Goal: Information Seeking & Learning: Learn about a topic

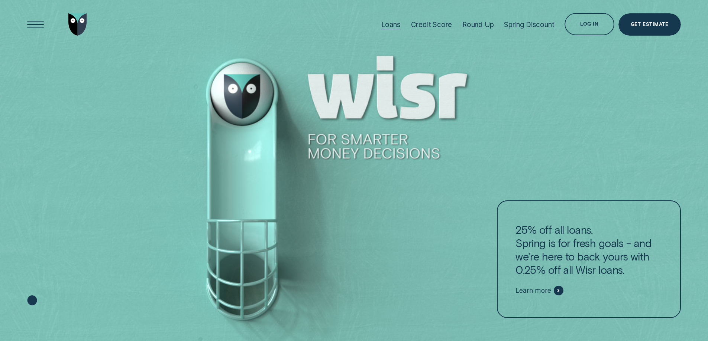
click at [391, 31] on div "Loans" at bounding box center [390, 24] width 19 height 49
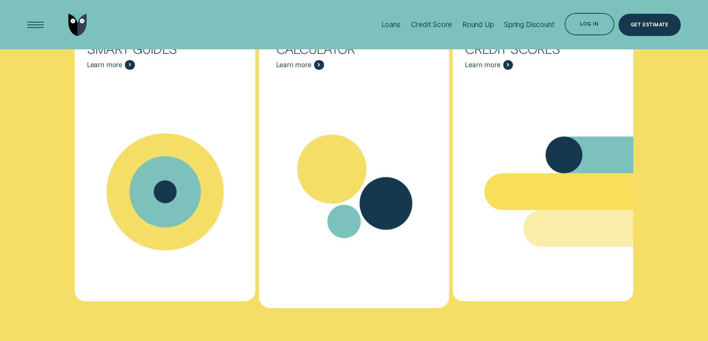
scroll to position [3062, 0]
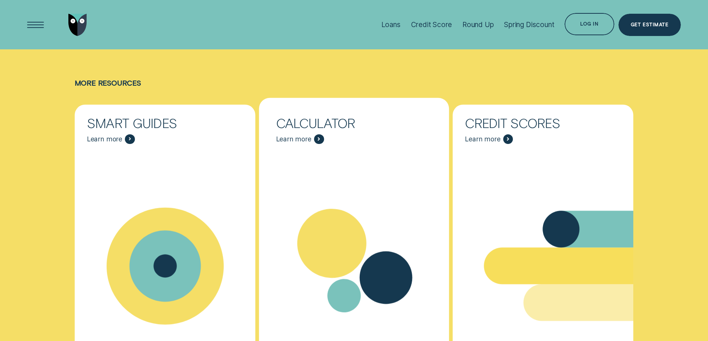
click at [310, 135] on span "Learn more" at bounding box center [293, 139] width 35 height 8
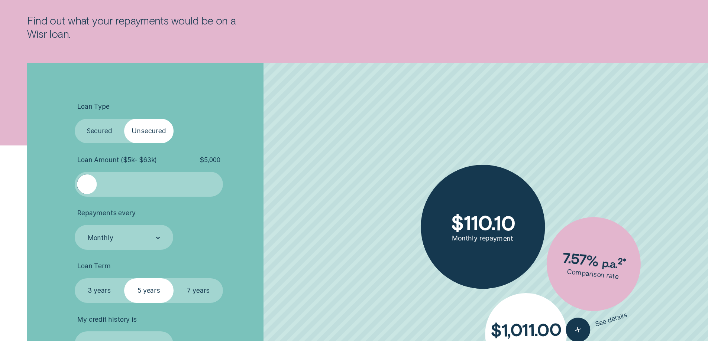
scroll to position [186, 0]
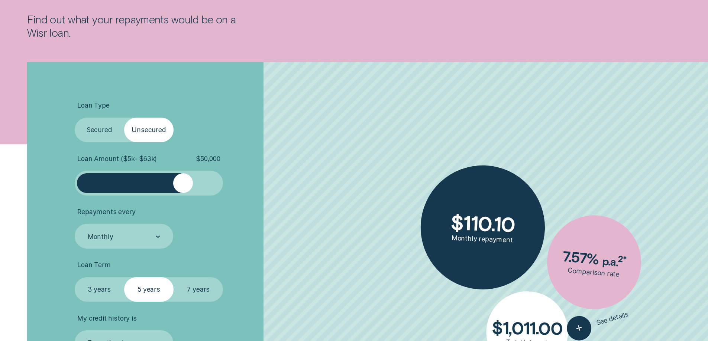
drag, startPoint x: 88, startPoint y: 185, endPoint x: 182, endPoint y: 196, distance: 95.0
click at [182, 196] on ul "Loan Type Select Loan Type Secured Unsecured Loan Amount ( $5k - $63k ) $ 50,00…" at bounding box center [189, 228] width 228 height 254
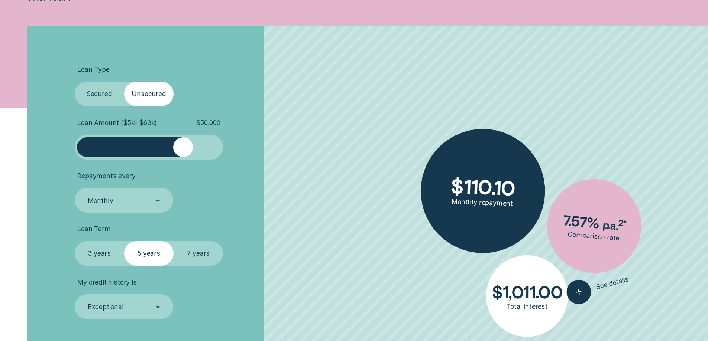
scroll to position [260, 0]
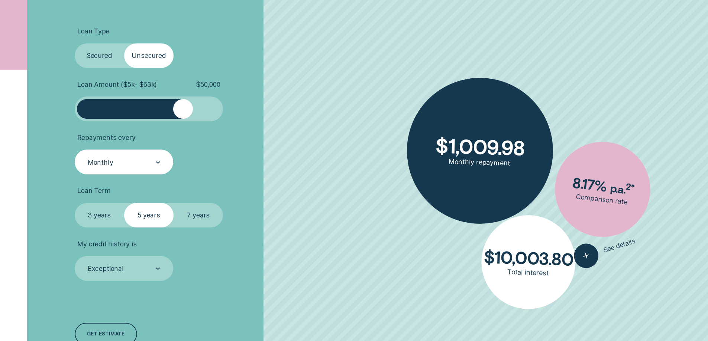
click at [150, 160] on div "Monthly" at bounding box center [123, 162] width 73 height 9
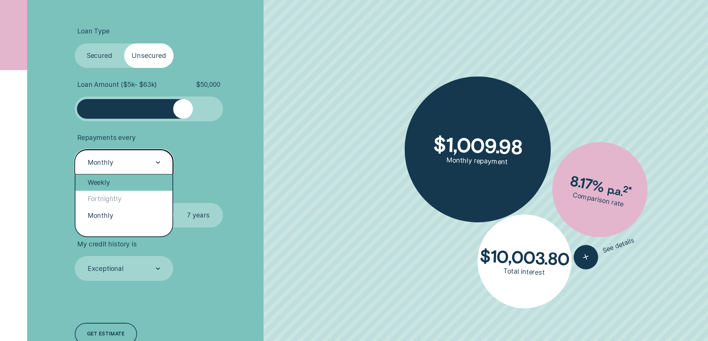
click at [139, 185] on div "Weekly" at bounding box center [123, 183] width 97 height 16
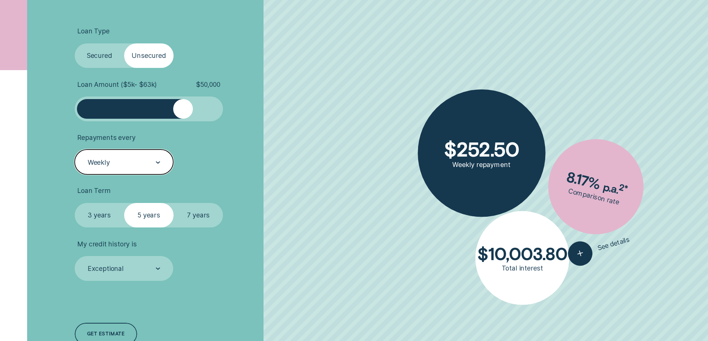
click at [137, 167] on div "Weekly" at bounding box center [123, 162] width 73 height 9
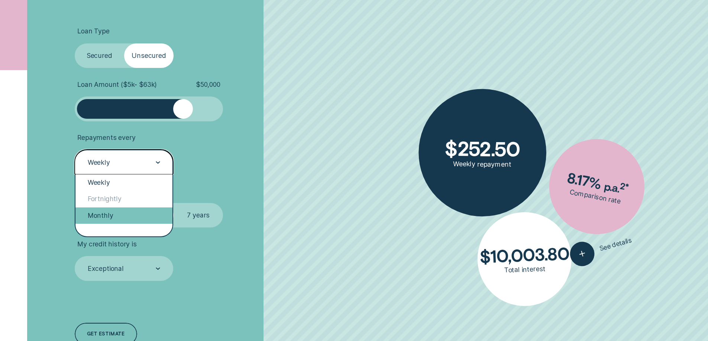
click at [138, 212] on div "Monthly" at bounding box center [123, 216] width 97 height 16
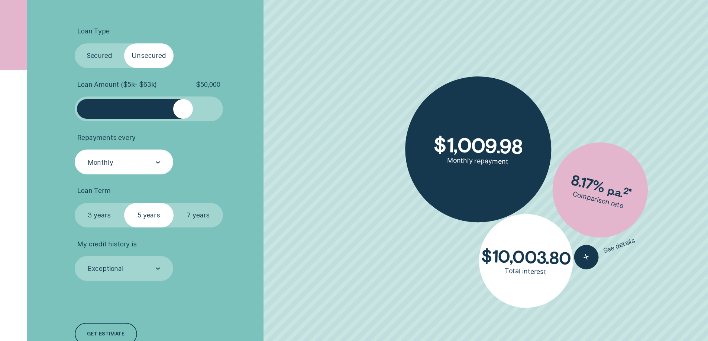
click at [184, 223] on label "7 years" at bounding box center [198, 215] width 49 height 25
click at [174, 203] on input "7 years" at bounding box center [174, 203] width 0 height 0
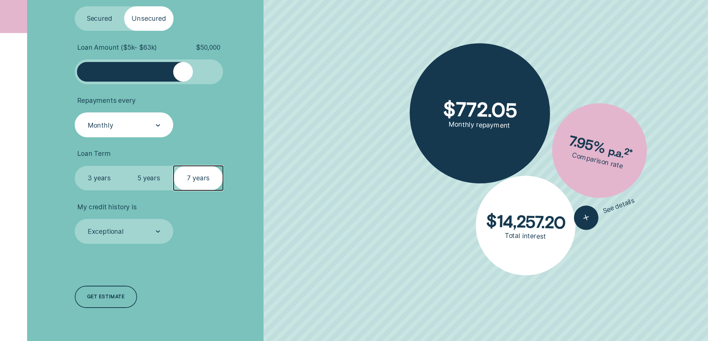
scroll to position [334, 0]
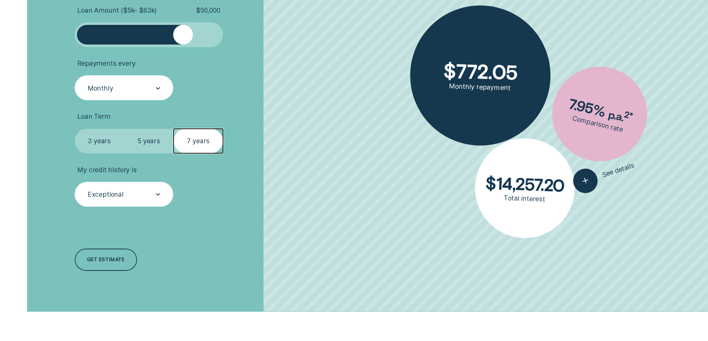
click at [137, 195] on div "Exceptional" at bounding box center [123, 194] width 73 height 9
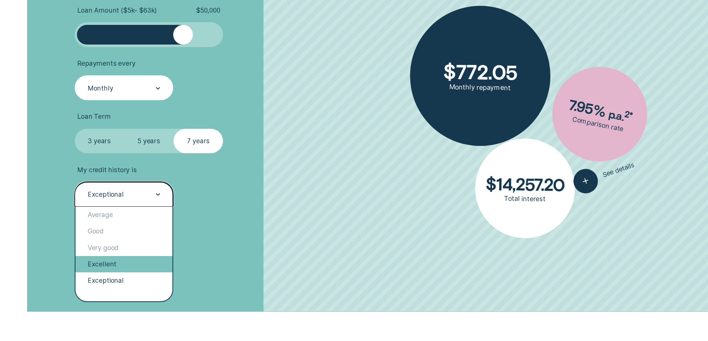
click at [127, 267] on div "Excellent" at bounding box center [123, 264] width 97 height 16
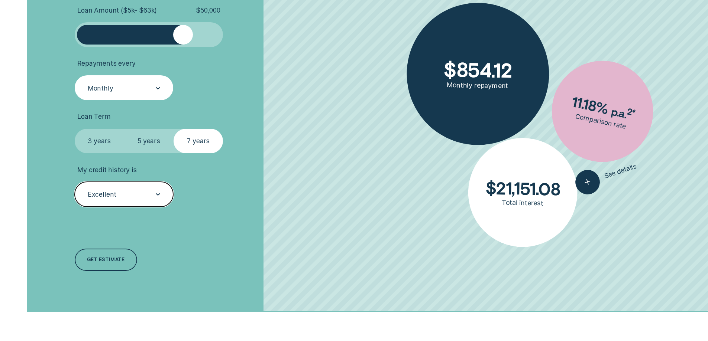
click at [147, 198] on div "Excellent" at bounding box center [123, 194] width 73 height 9
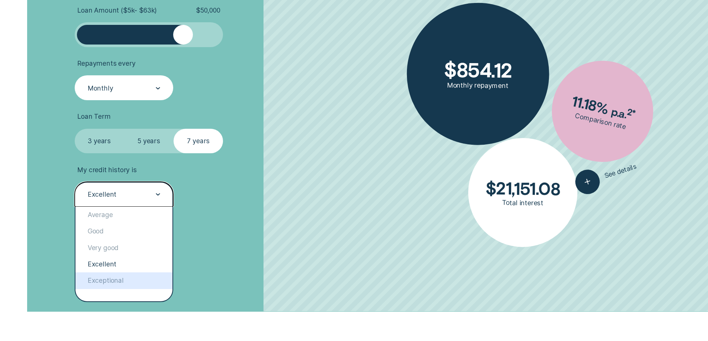
click at [259, 263] on div "Loan Type Select Loan Type Secured Unsecured Loan Amount ( $5k - $63k ) $ 50,00…" at bounding box center [188, 112] width 236 height 399
click at [123, 190] on div "Excellent" at bounding box center [123, 194] width 73 height 9
drag, startPoint x: 138, startPoint y: 273, endPoint x: 132, endPoint y: 268, distance: 7.9
click at [139, 273] on div "Exceptional" at bounding box center [123, 281] width 97 height 16
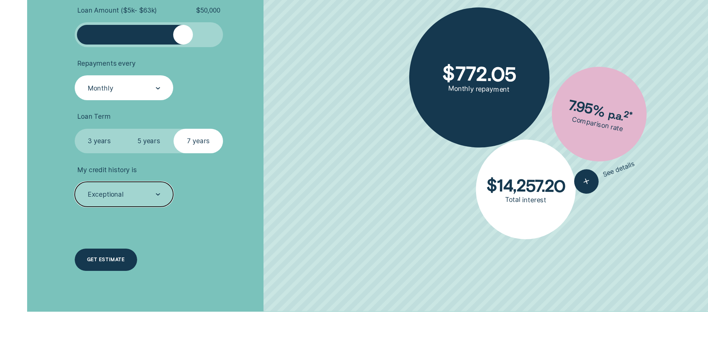
click at [111, 258] on div "Get estimate" at bounding box center [106, 260] width 38 height 4
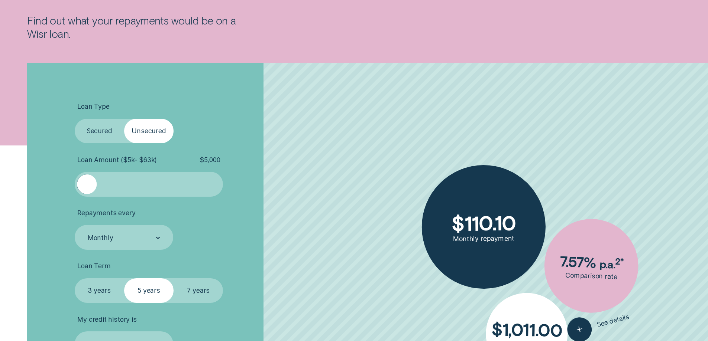
scroll to position [186, 0]
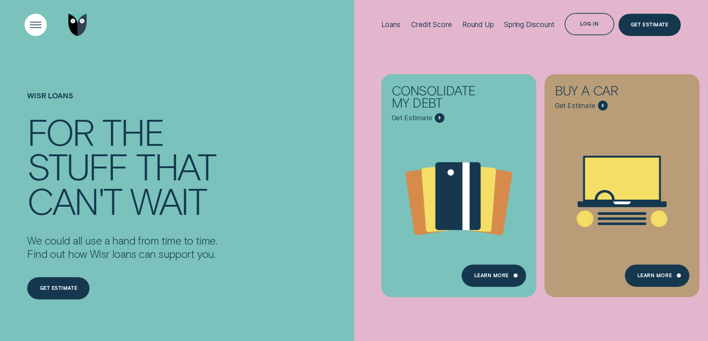
click at [36, 30] on div "Open Menu" at bounding box center [36, 25] width 32 height 32
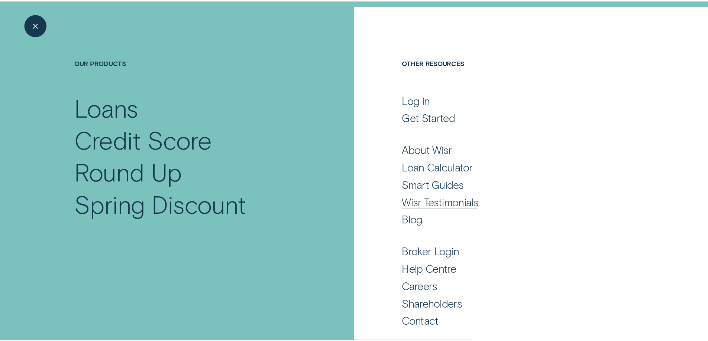
scroll to position [46, 0]
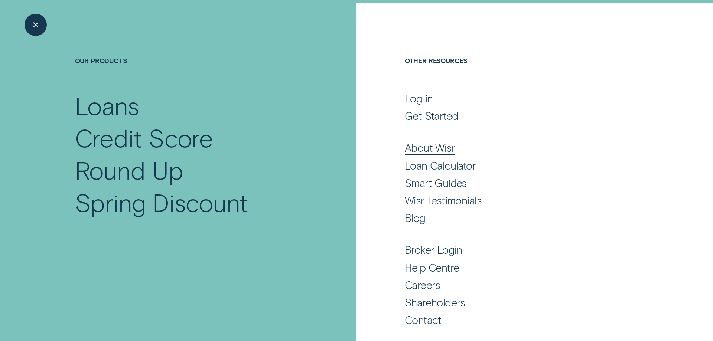
click at [435, 149] on div "About Wisr" at bounding box center [430, 147] width 50 height 13
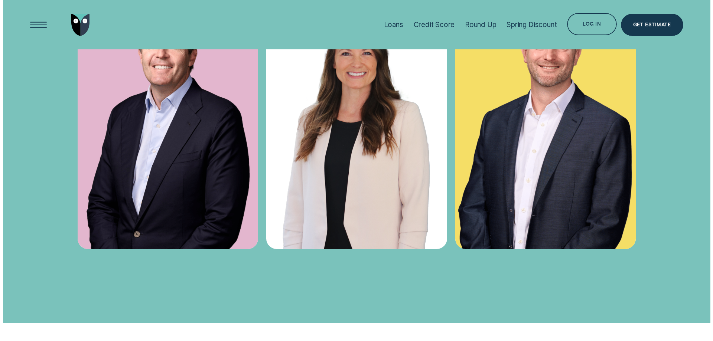
scroll to position [2750, 0]
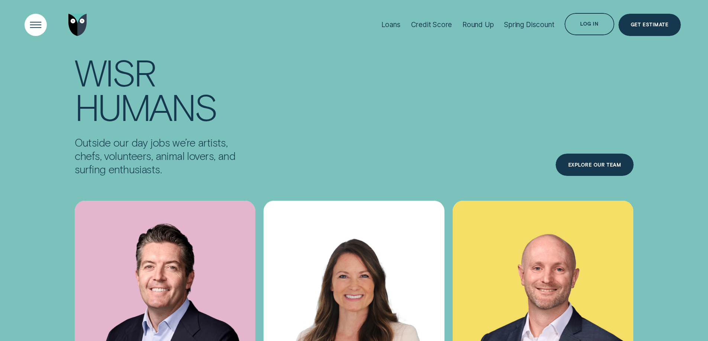
click at [25, 17] on div "Open Menu" at bounding box center [36, 25] width 22 height 22
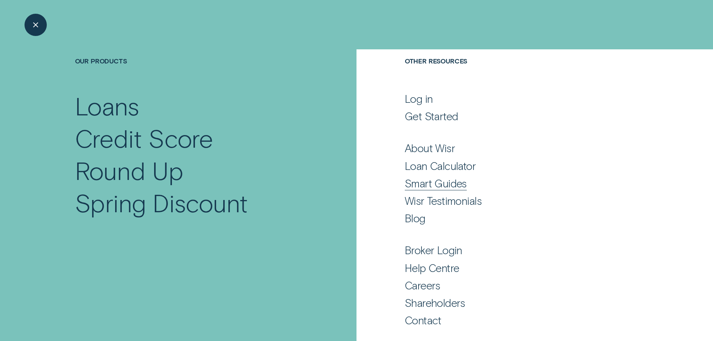
scroll to position [46, 0]
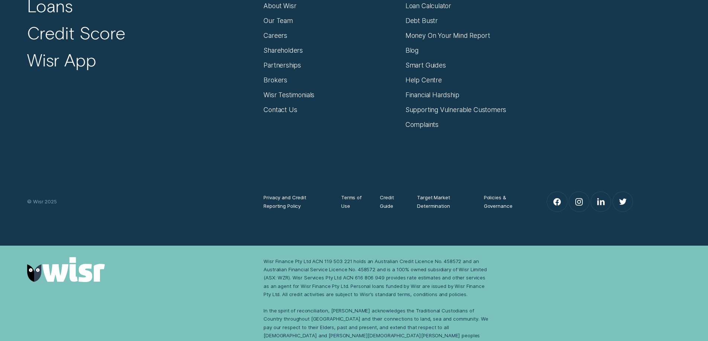
scroll to position [1088, 0]
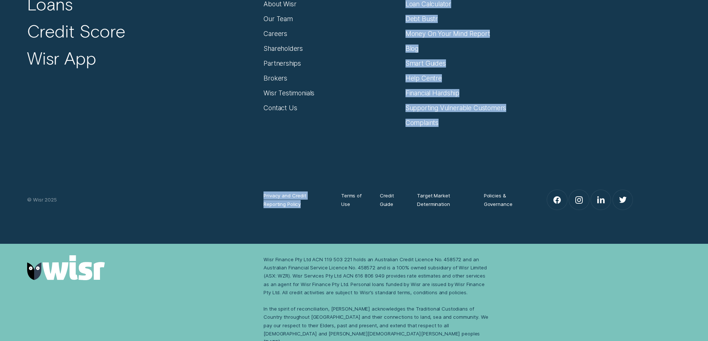
drag, startPoint x: 349, startPoint y: 121, endPoint x: 305, endPoint y: 159, distance: 58.5
click at [308, 154] on div "Wisr: For Smarter Money Decisions Meet the Wisr Team Our Products Loans Credit …" at bounding box center [354, 74] width 708 height 273
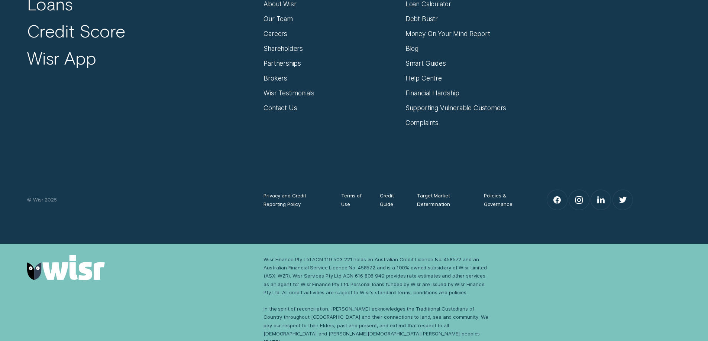
click at [154, 165] on div "Privacy and Credit Reporting Policy Terms of Use Credit Guide Target Market Det…" at bounding box center [354, 169] width 662 height 84
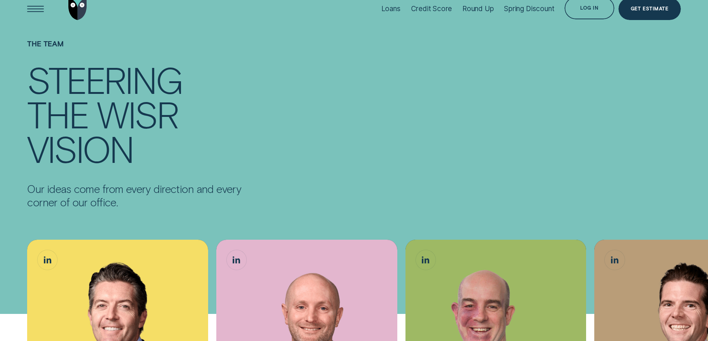
scroll to position [0, 0]
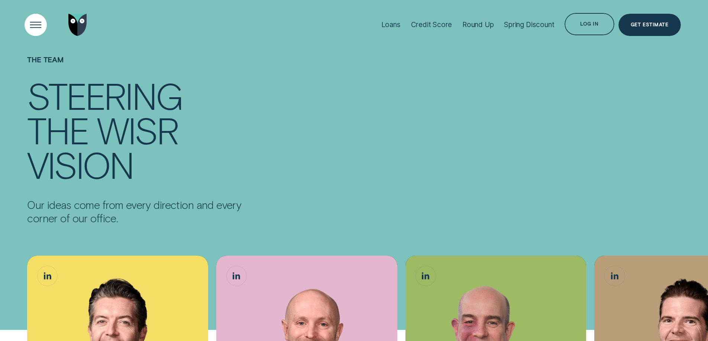
click at [39, 28] on div "Open Menu" at bounding box center [36, 25] width 32 height 32
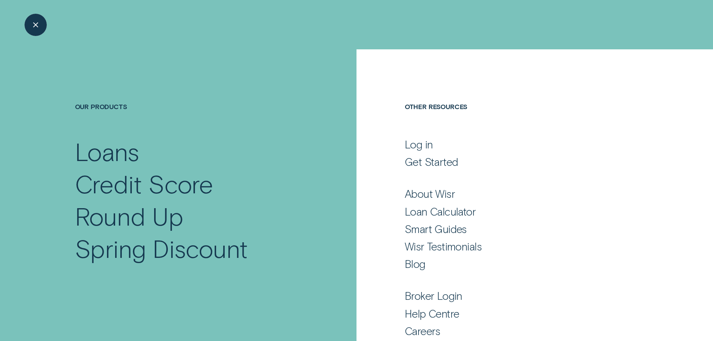
click at [39, 28] on div "Close Menu" at bounding box center [36, 25] width 32 height 32
